Goal: Transaction & Acquisition: Purchase product/service

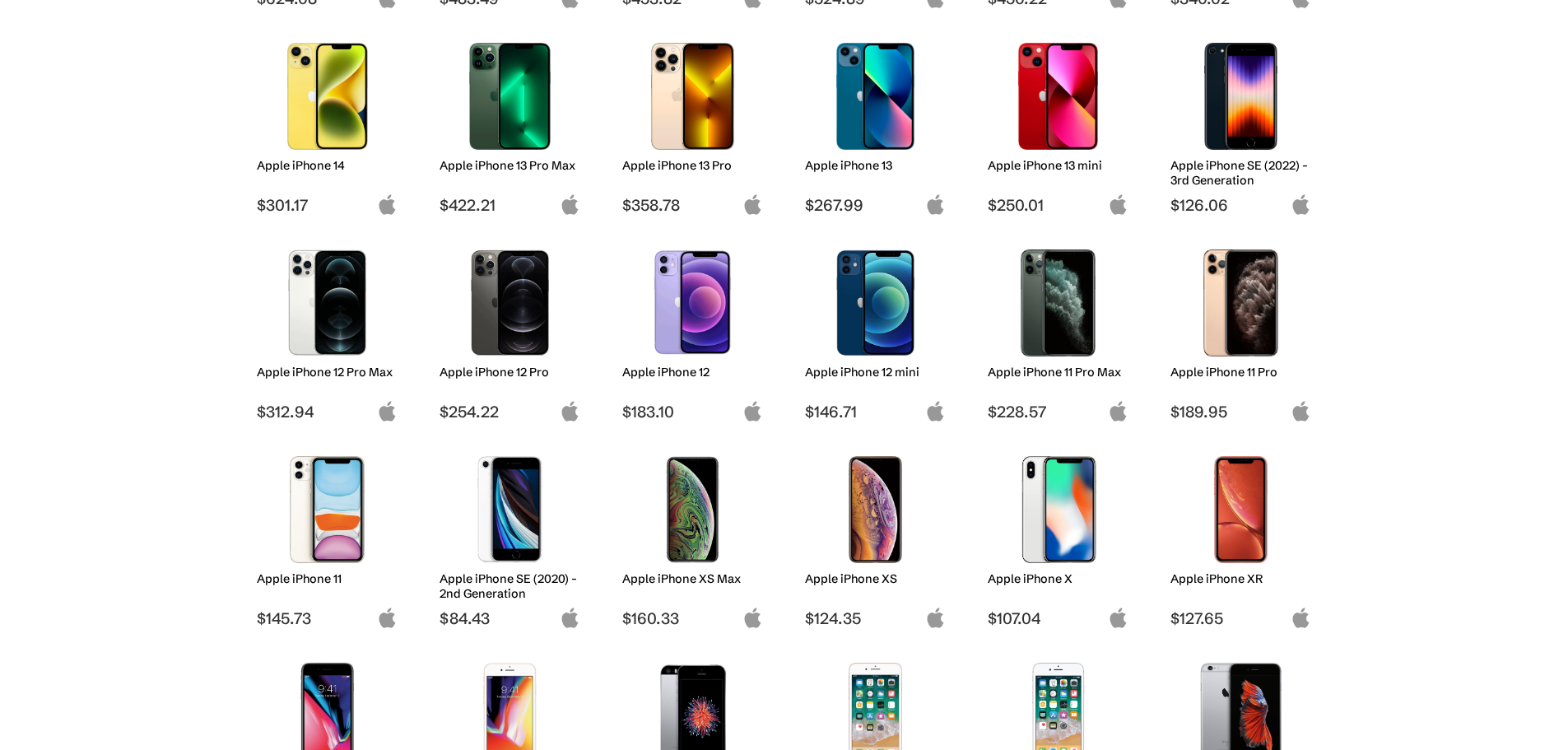
scroll to position [658, 0]
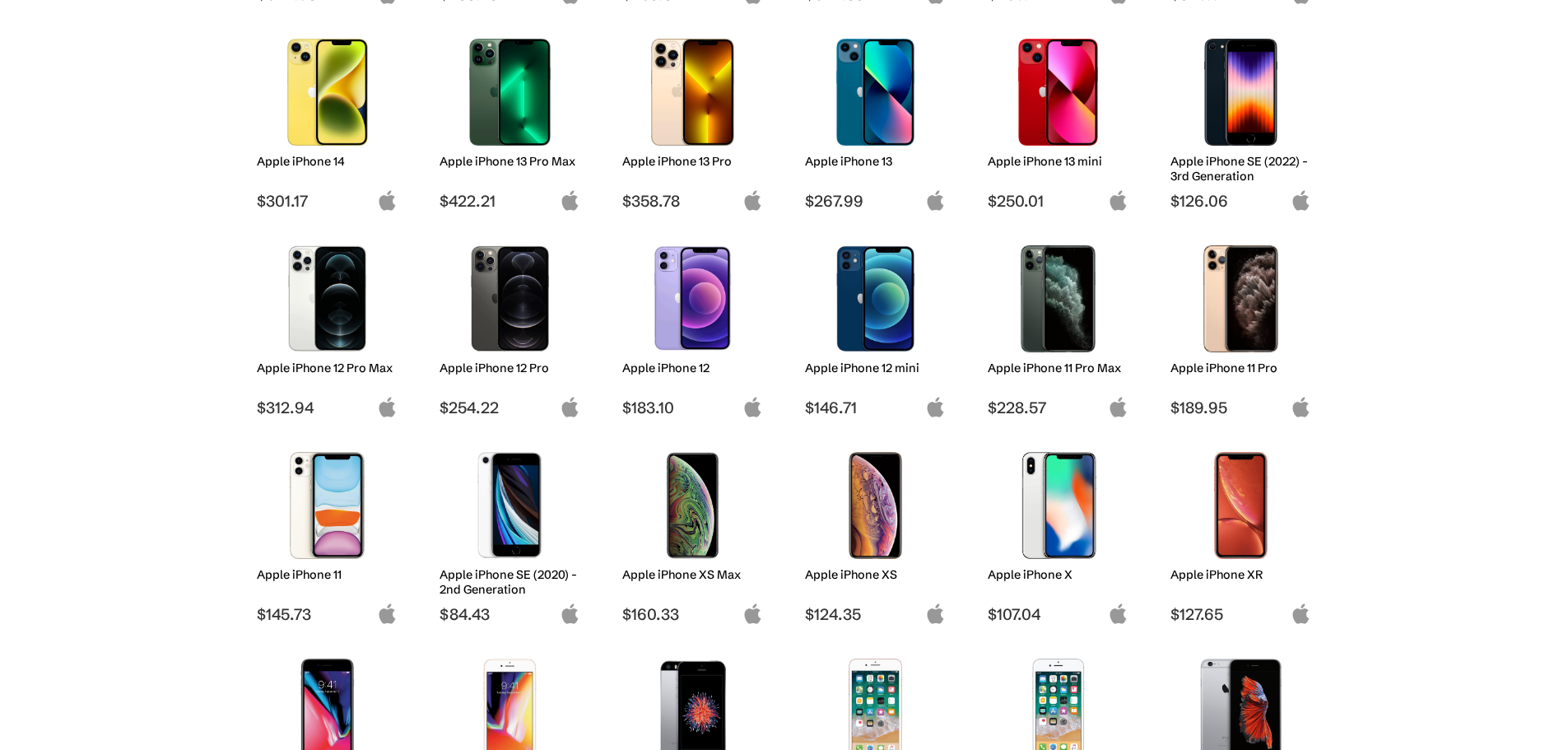
click at [281, 304] on img at bounding box center [327, 299] width 116 height 107
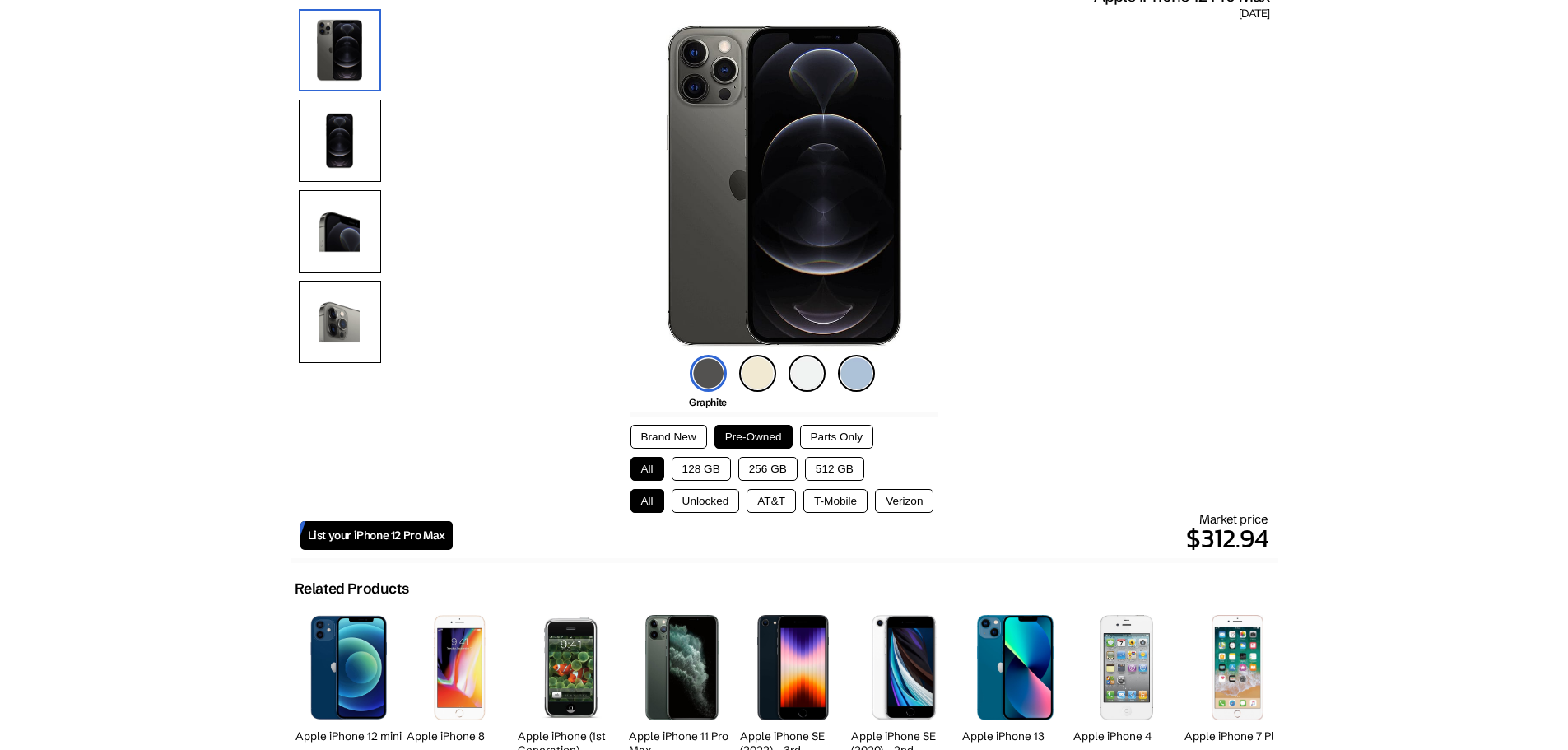
scroll to position [165, 0]
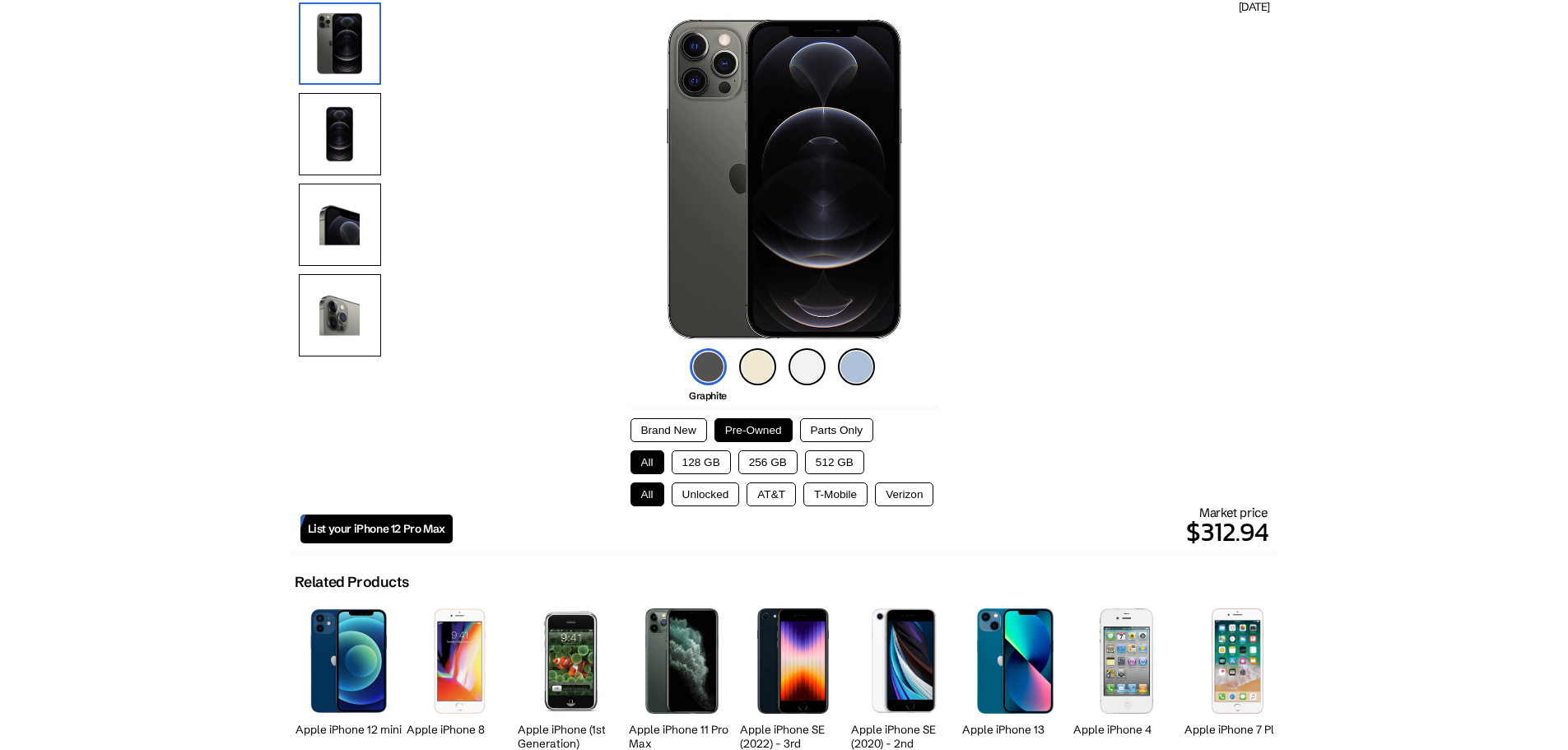
click at [712, 472] on button "128 GB" at bounding box center [701, 462] width 59 height 24
click at [726, 501] on button "Unlocked" at bounding box center [706, 495] width 68 height 24
click at [643, 491] on button "All" at bounding box center [647, 495] width 34 height 24
click at [676, 492] on button "Unlocked" at bounding box center [706, 495] width 68 height 24
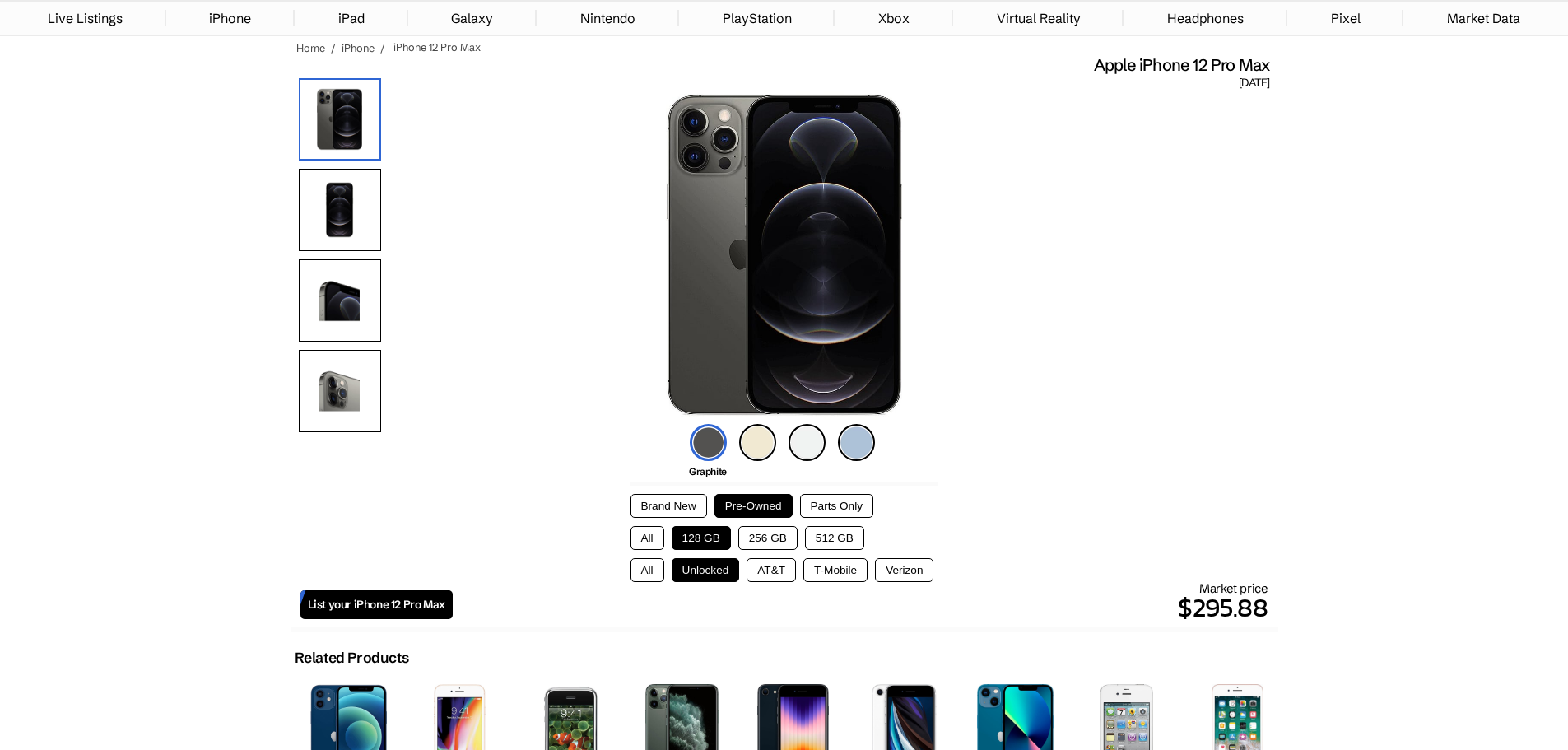
scroll to position [82, 0]
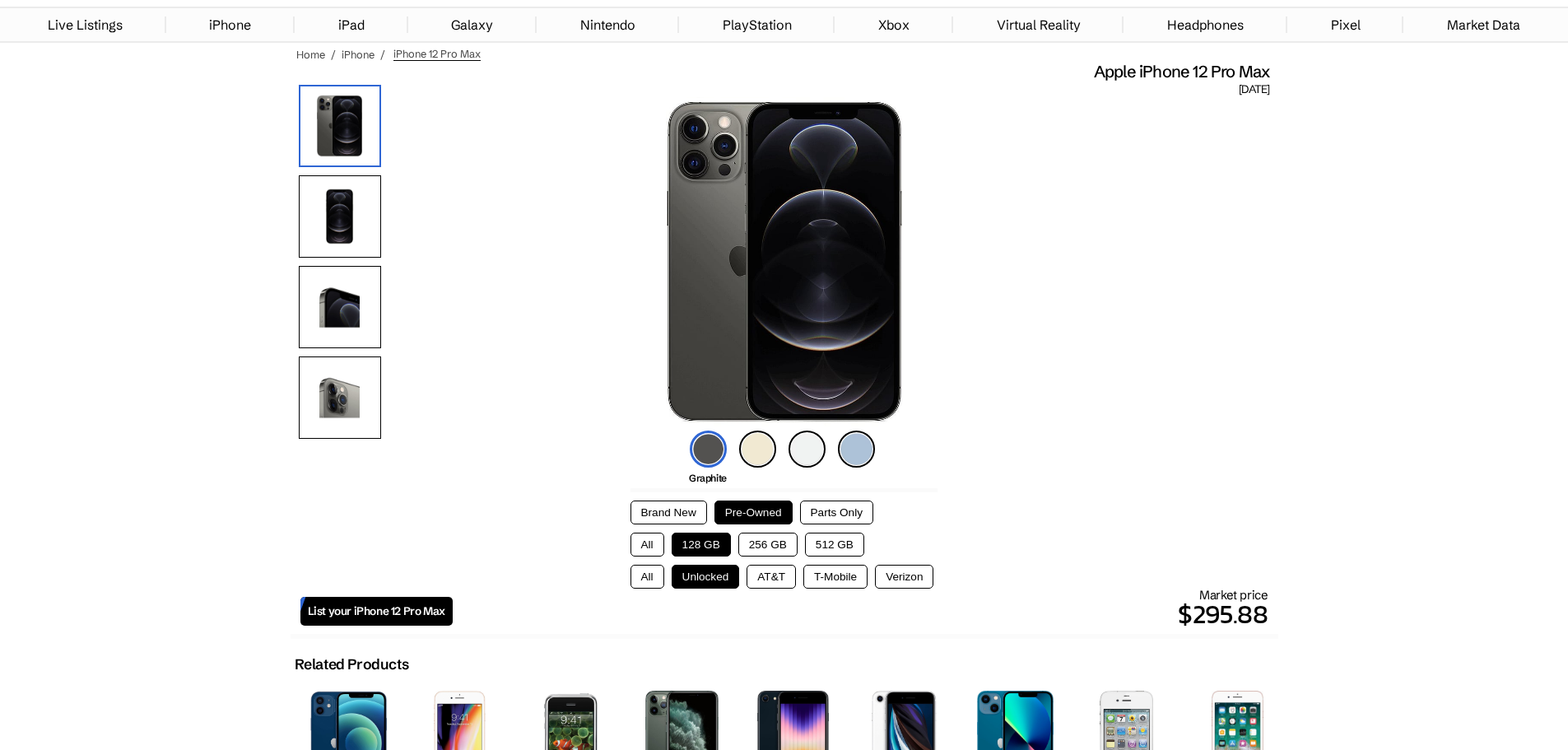
click at [796, 452] on img at bounding box center [807, 449] width 37 height 37
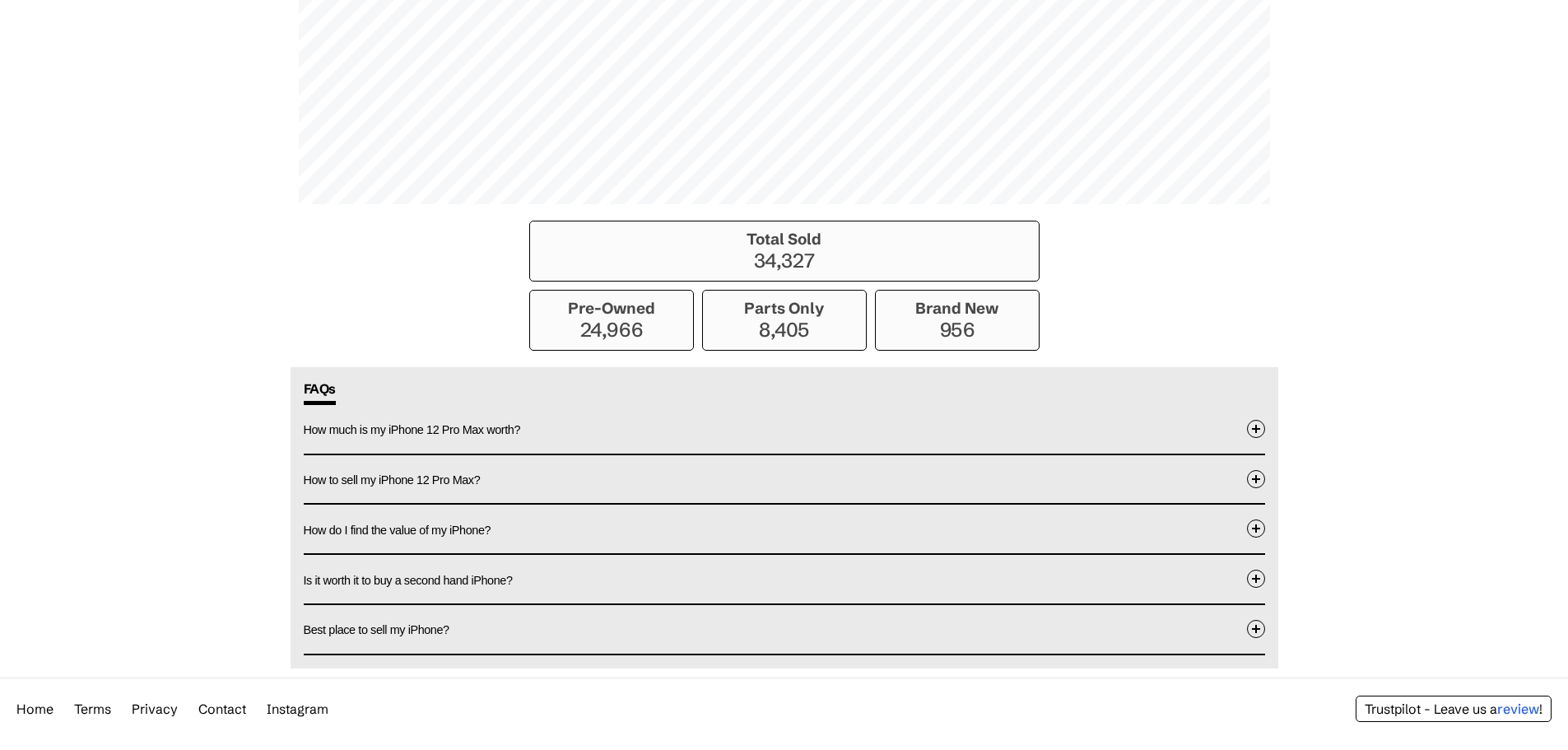
scroll to position [1268, 0]
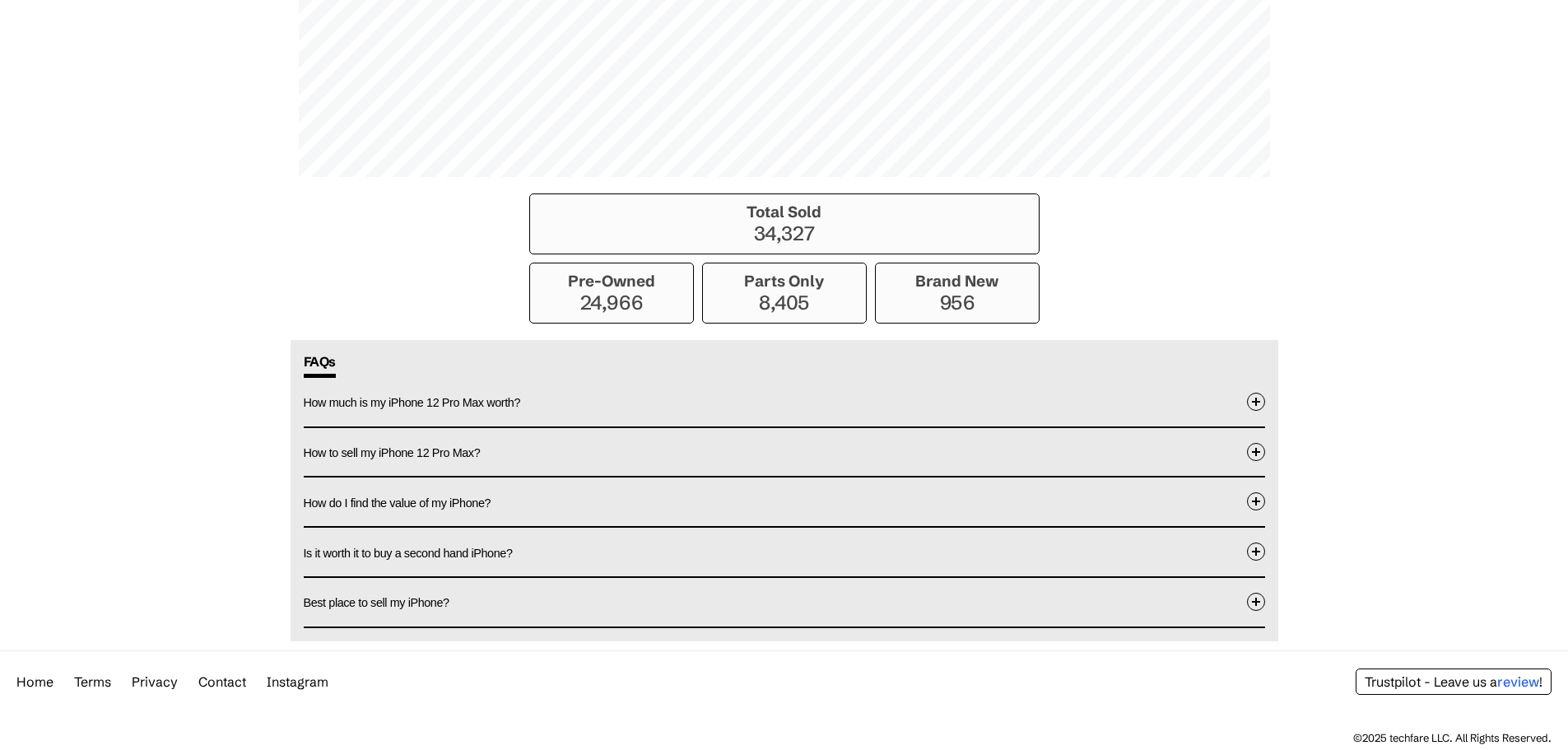
click at [710, 407] on button "How much is my iPhone 12 Pro Max worth?" at bounding box center [784, 402] width 961 height 48
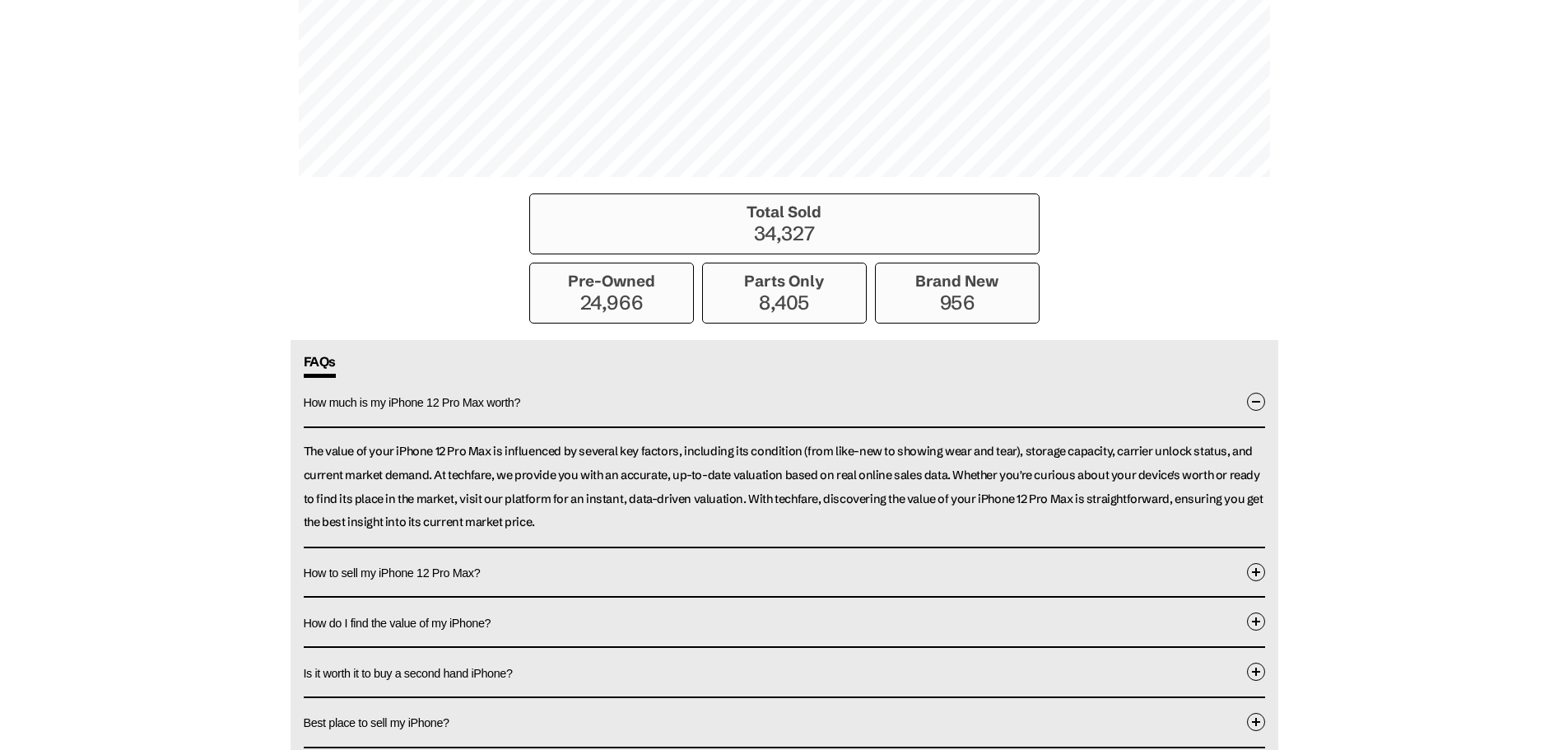
click at [710, 407] on button "How much is my iPhone 12 Pro Max worth?" at bounding box center [784, 403] width 961 height 50
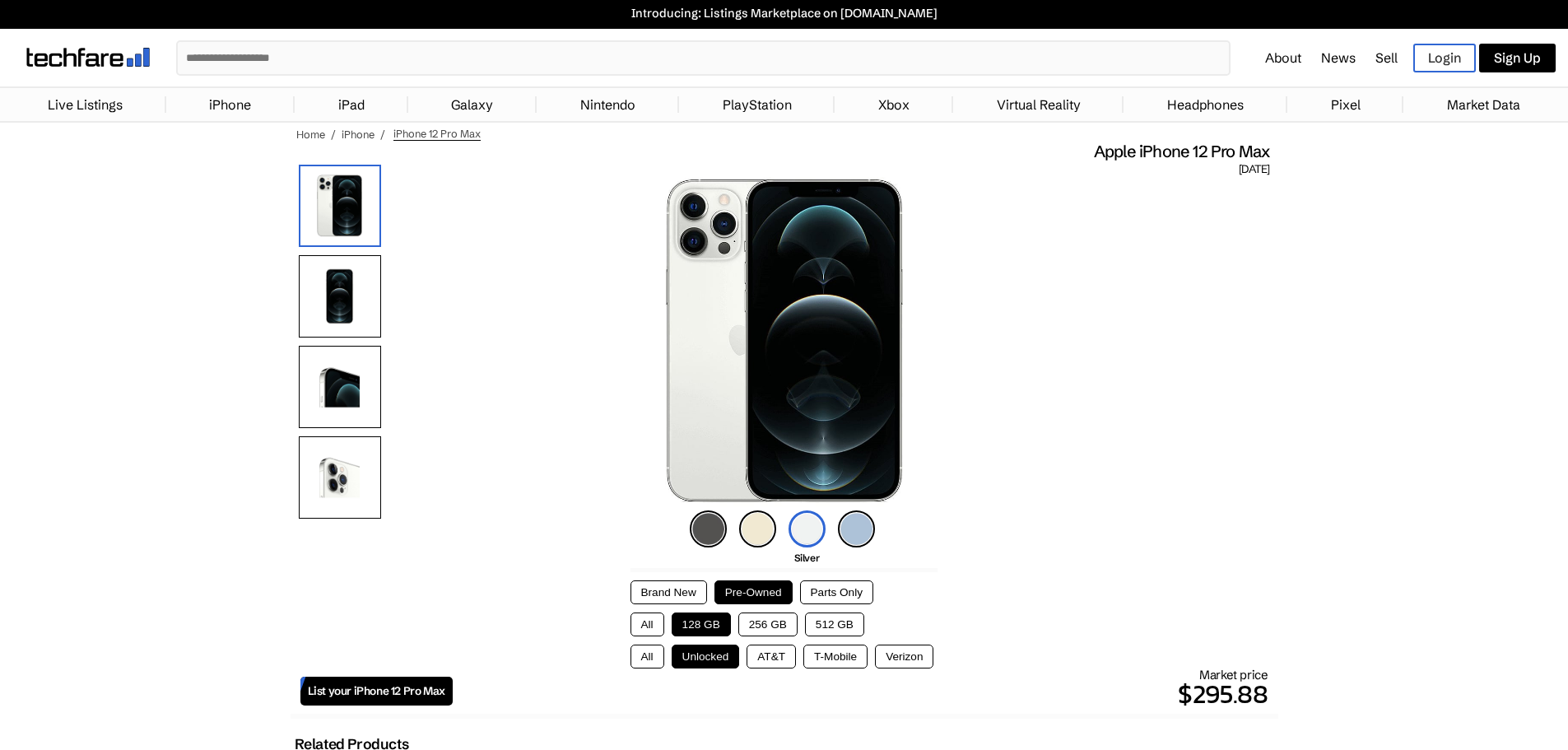
scroll to position [0, 0]
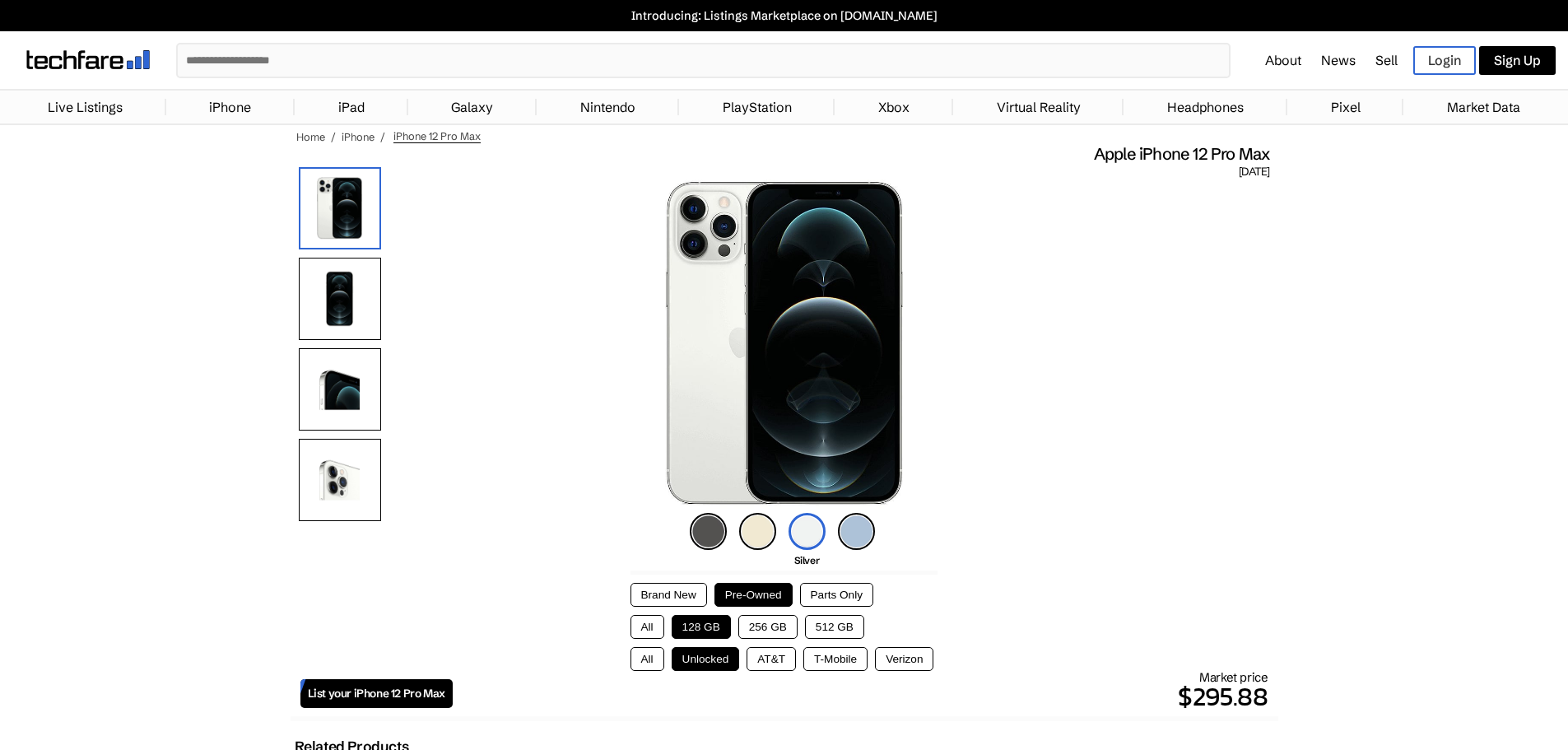
click at [349, 277] on img at bounding box center [339, 299] width 82 height 82
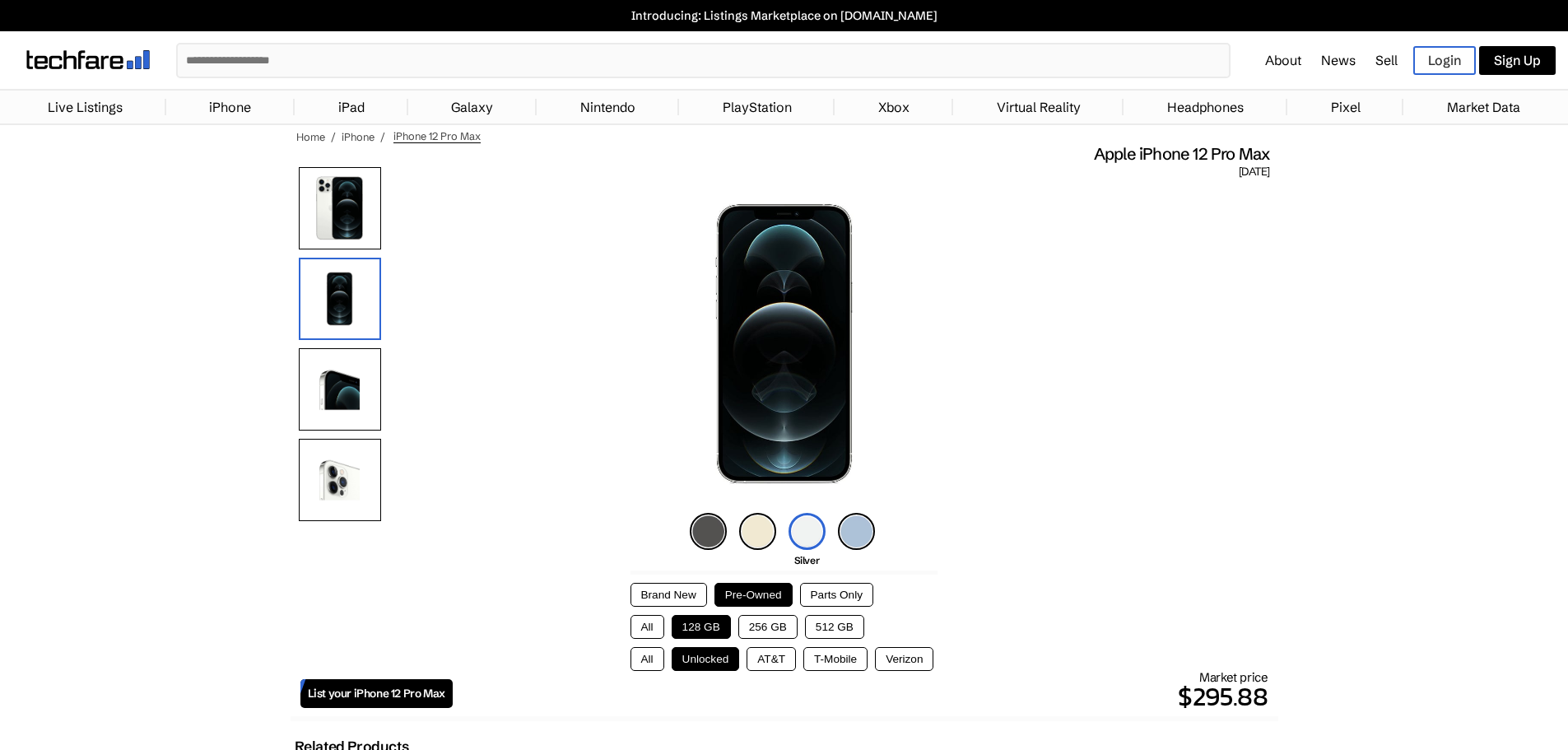
click at [380, 391] on img at bounding box center [339, 389] width 82 height 82
